Goal: Navigation & Orientation: Find specific page/section

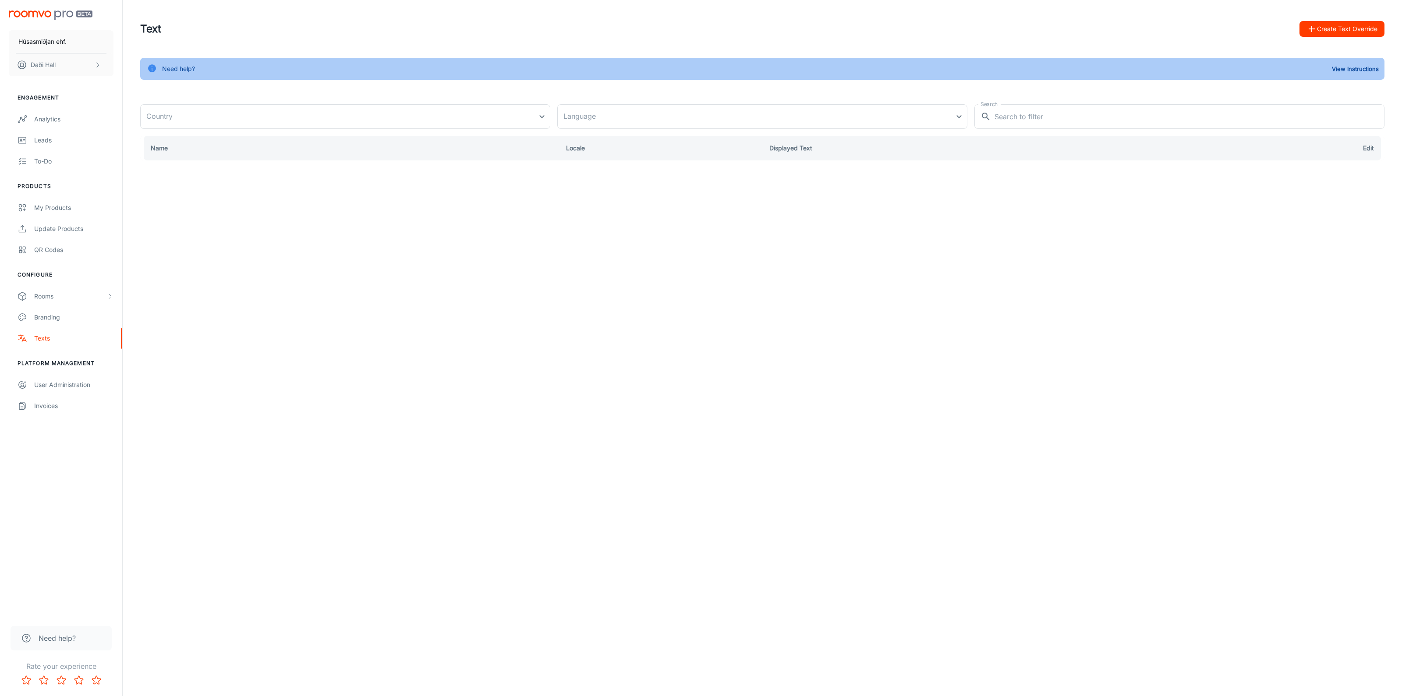
type input "United States"
type input "en-us"
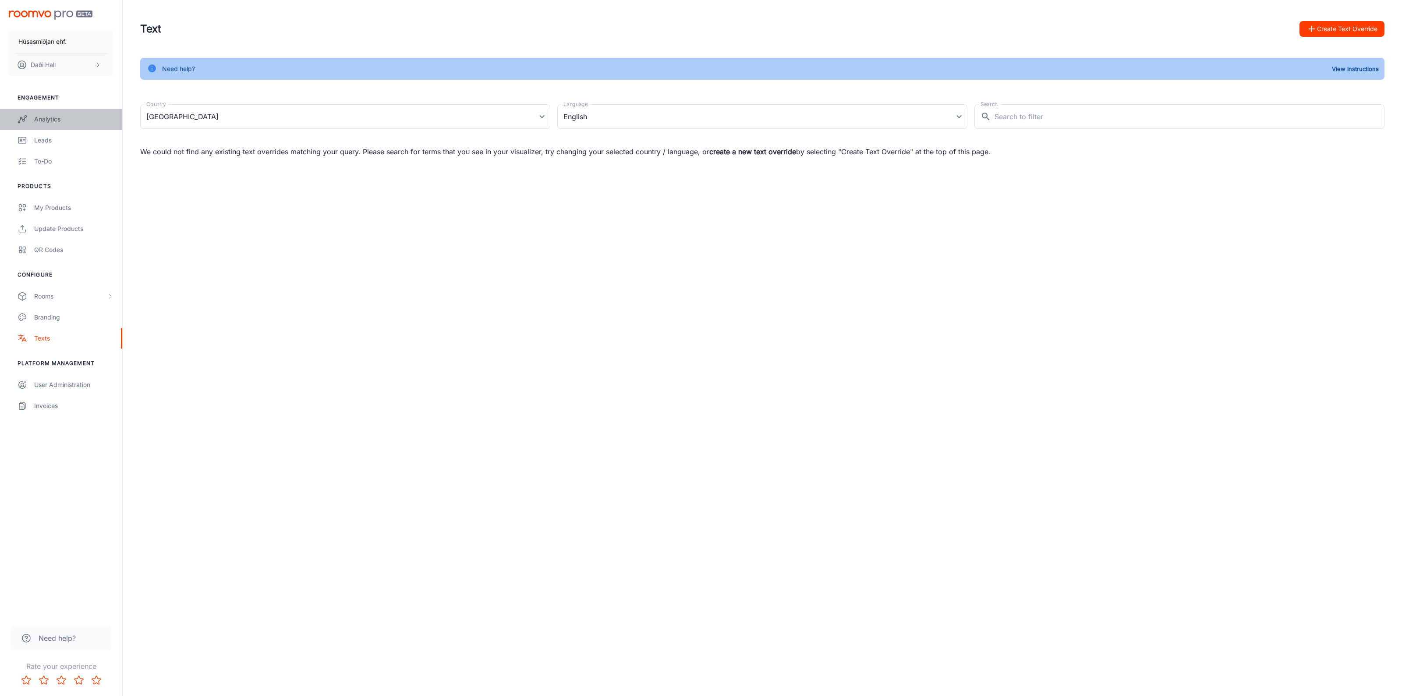
click at [35, 115] on div "Analytics" at bounding box center [73, 119] width 79 height 10
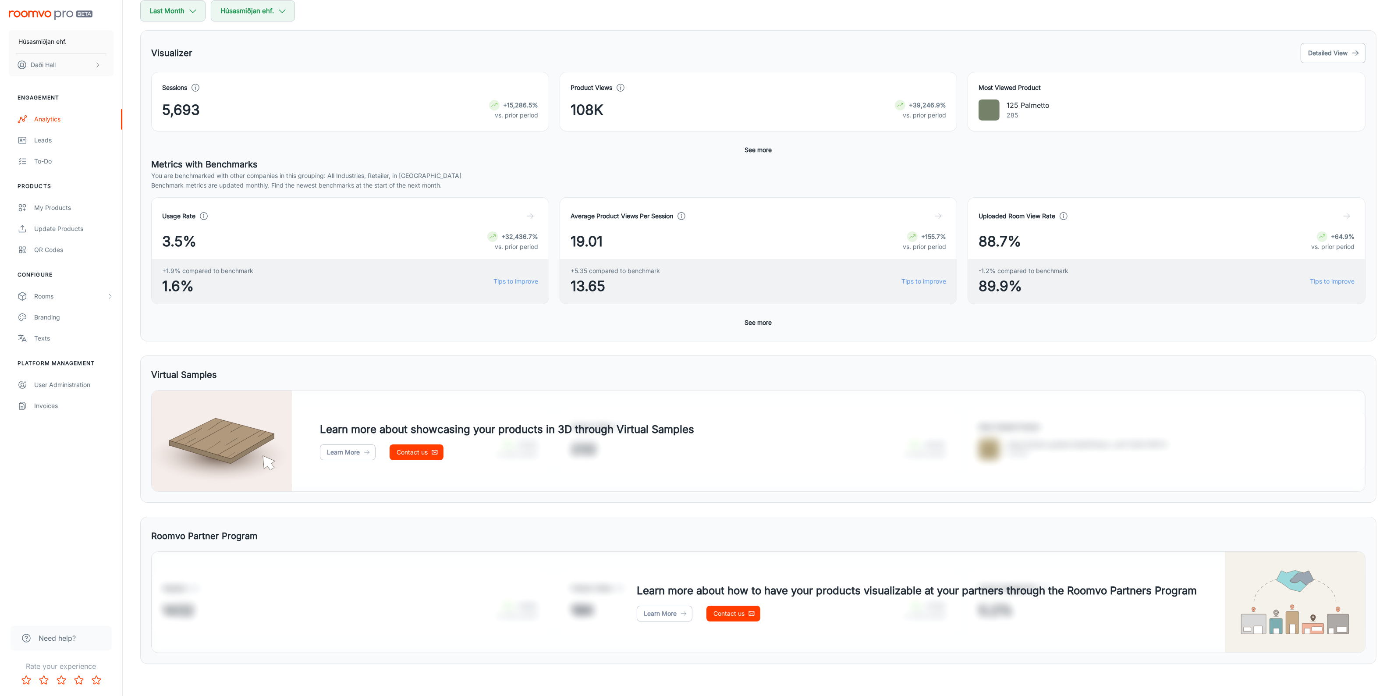
scroll to position [110, 0]
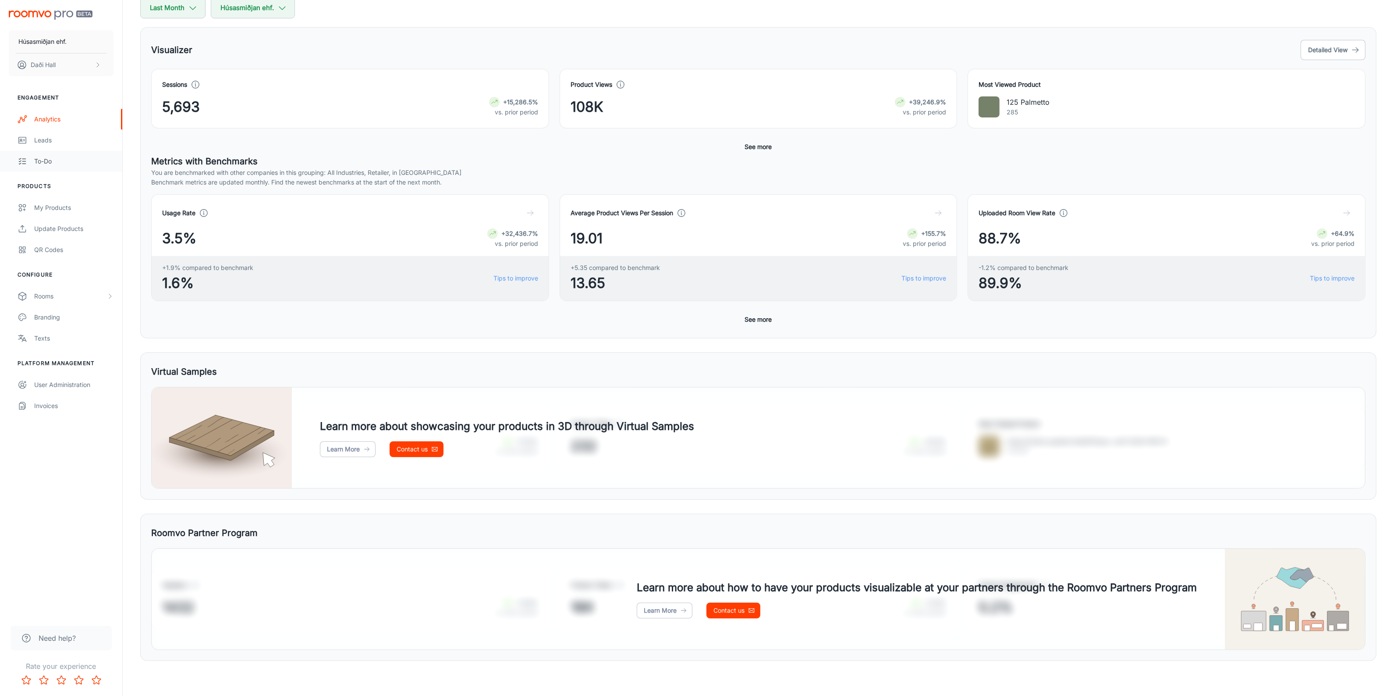
click at [49, 164] on div "To-do" at bounding box center [73, 161] width 79 height 10
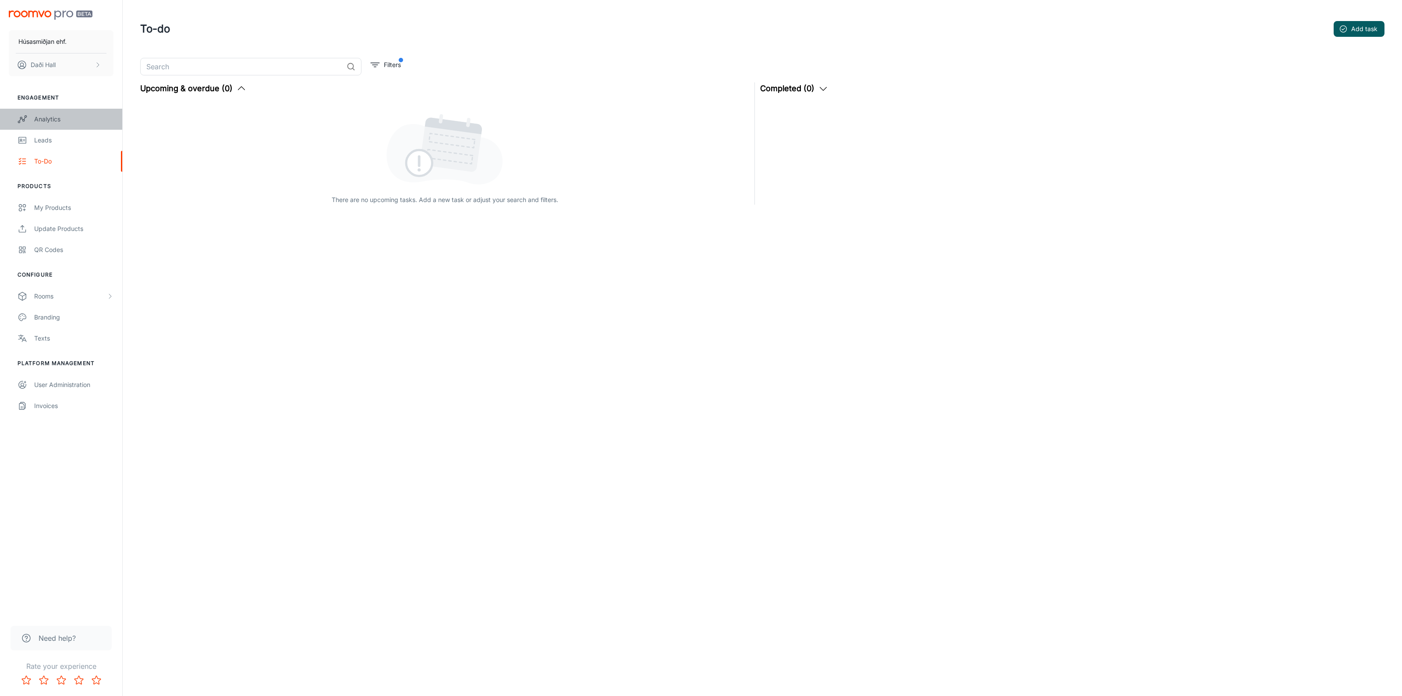
click at [46, 116] on div "Analytics" at bounding box center [73, 119] width 79 height 10
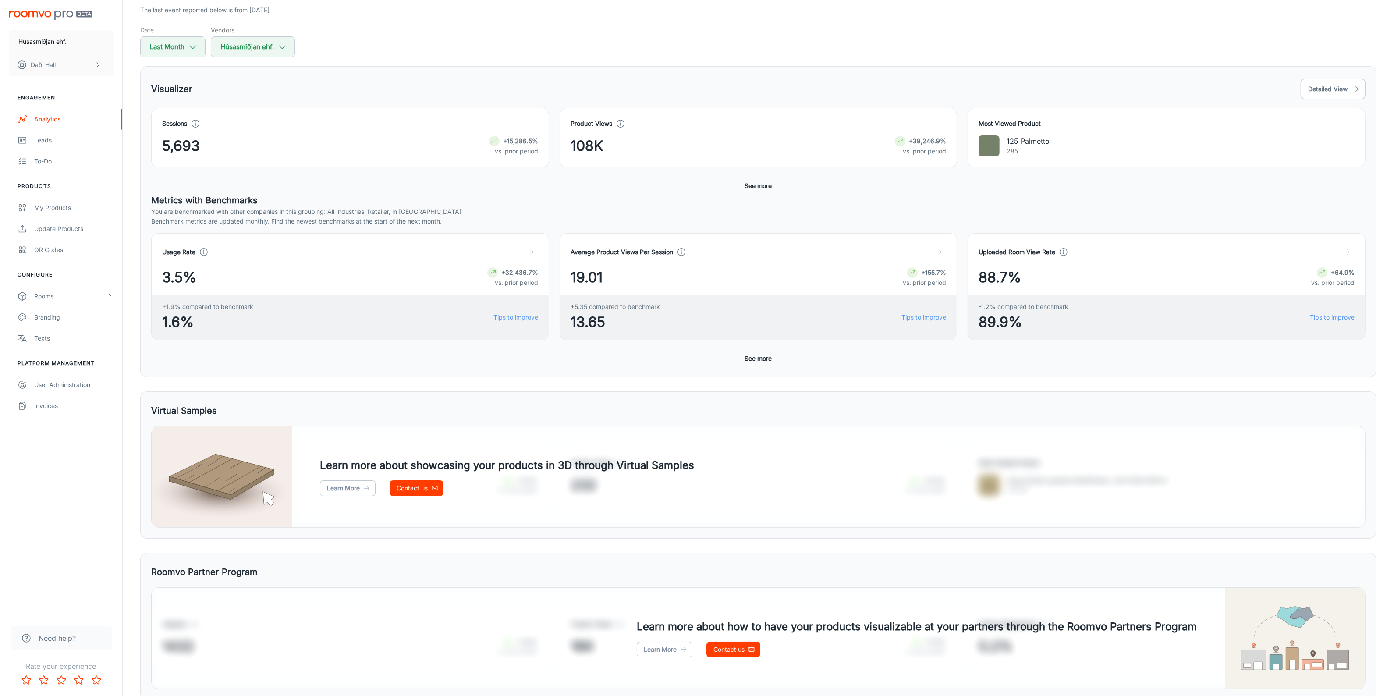
scroll to position [110, 0]
